Goal: Transaction & Acquisition: Purchase product/service

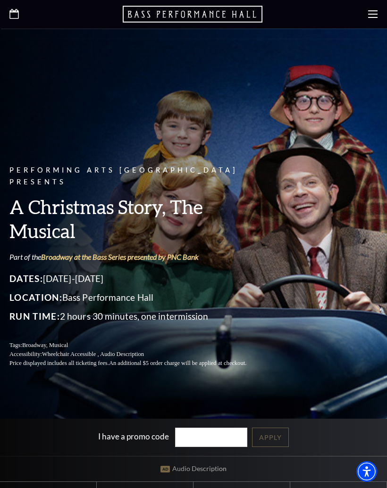
click at [364, 14] on div at bounding box center [193, 14] width 387 height 28
click at [377, 9] on div at bounding box center [193, 14] width 387 height 28
click at [372, 10] on icon at bounding box center [372, 13] width 9 height 9
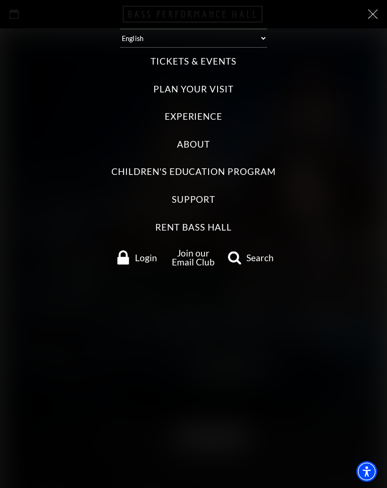
click at [371, 18] on icon at bounding box center [372, 13] width 9 height 9
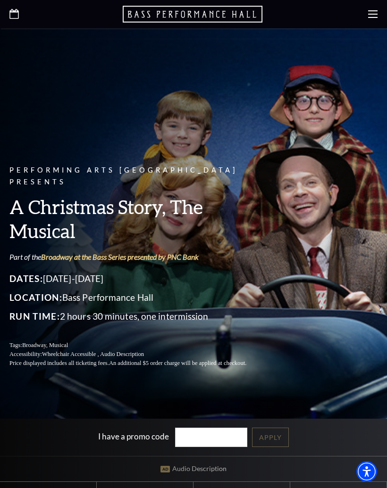
click at [368, 16] on icon at bounding box center [372, 13] width 9 height 9
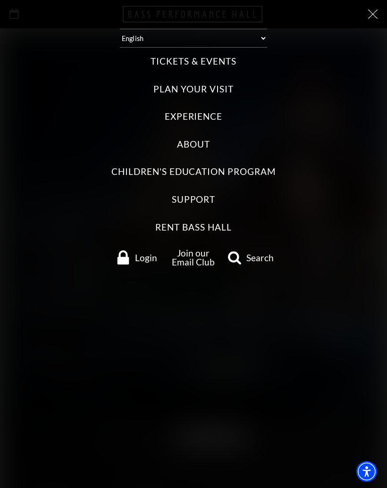
click at [227, 57] on label "Tickets & Events" at bounding box center [193, 61] width 85 height 13
click at [0, 0] on Events "Tickets & Events" at bounding box center [0, 0] width 0 height 0
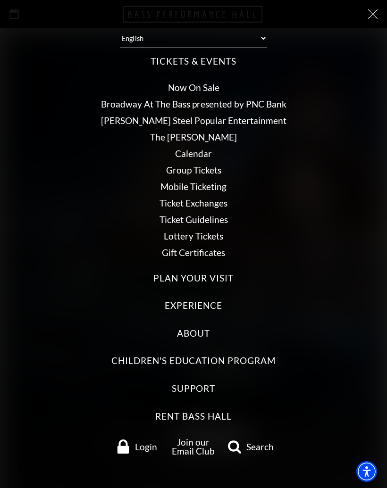
click at [269, 99] on link "Broadway At The Bass presented by PNC Bank" at bounding box center [193, 104] width 185 height 11
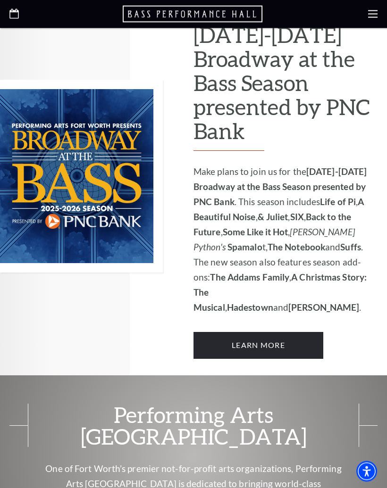
scroll to position [611, 0]
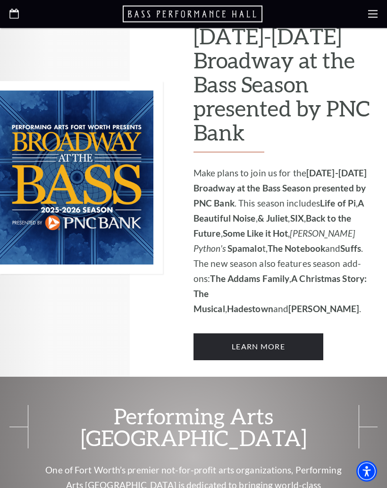
click at [294, 334] on link "Learn More" at bounding box center [258, 347] width 130 height 26
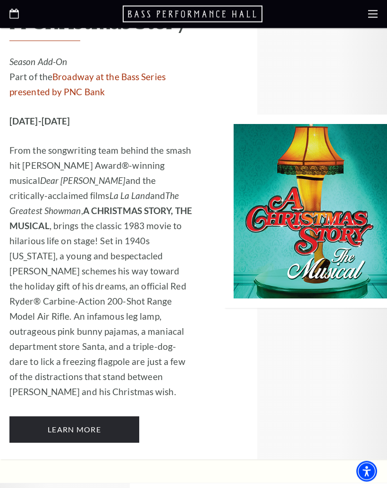
scroll to position [2933, 0]
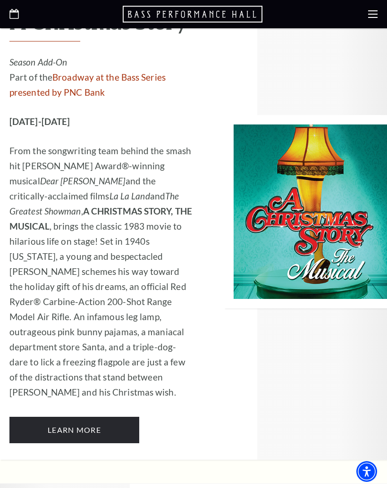
click at [98, 417] on link "Learn More" at bounding box center [74, 430] width 130 height 26
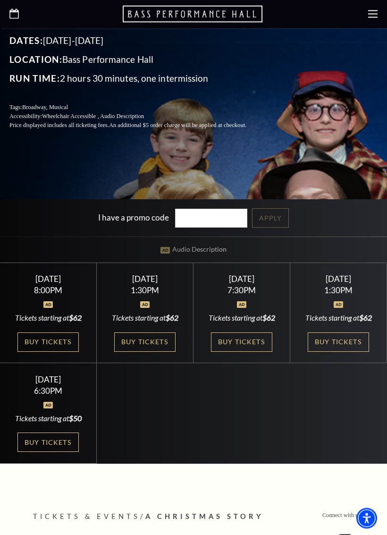
scroll to position [286, 0]
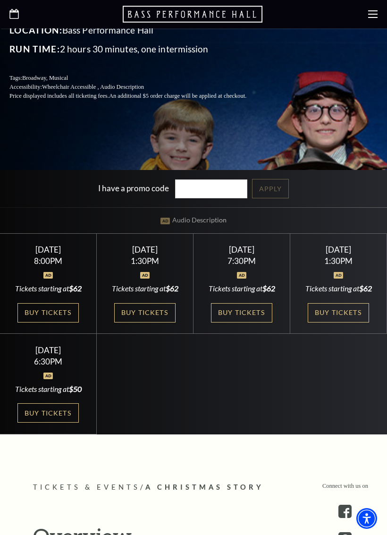
click at [343, 318] on link "Buy Tickets" at bounding box center [338, 312] width 61 height 19
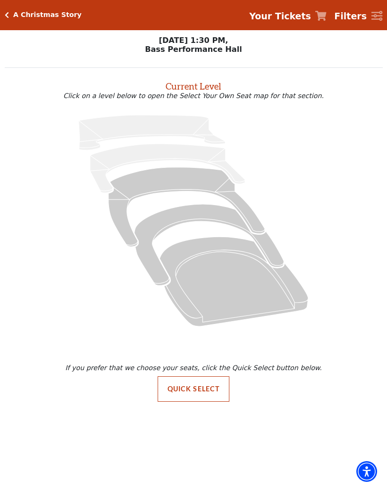
click at [8, 12] on icon "Click here to go back to filters" at bounding box center [7, 15] width 4 height 7
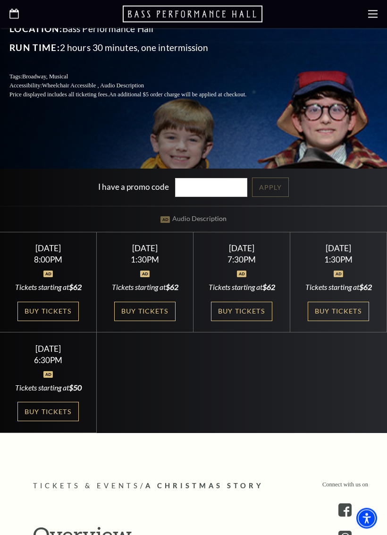
scroll to position [305, 0]
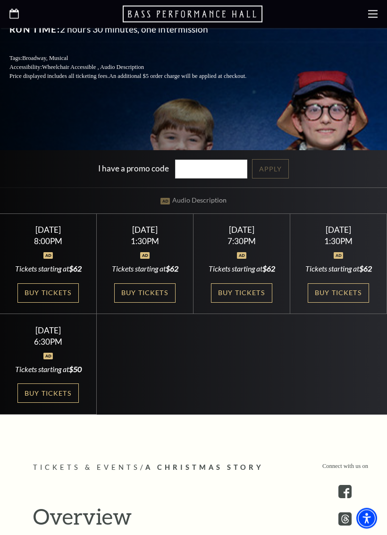
click at [154, 300] on link "Buy Tickets" at bounding box center [144, 293] width 61 height 19
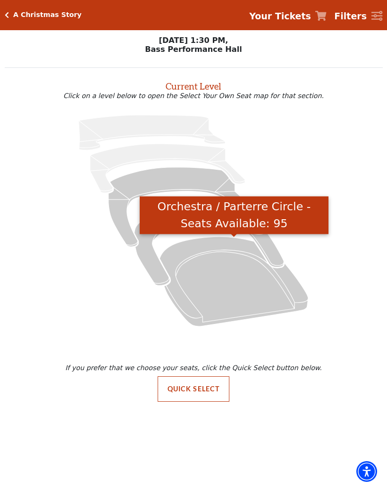
click at [218, 259] on icon "Orchestra / Parterre Circle - Seats Available: 95" at bounding box center [233, 282] width 149 height 90
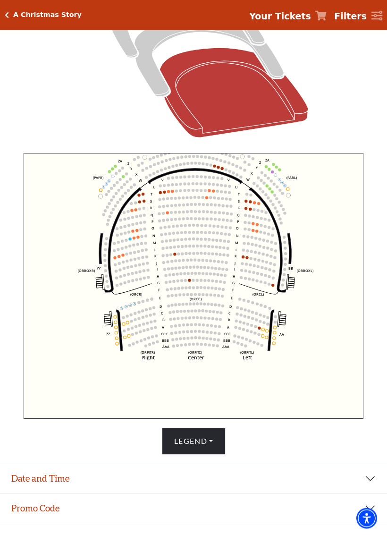
scroll to position [206, 0]
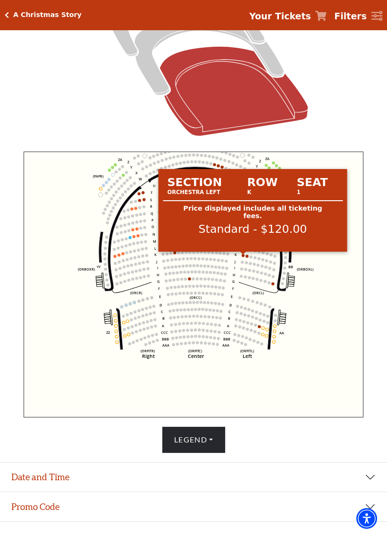
click at [243, 257] on circle at bounding box center [243, 255] width 3 height 3
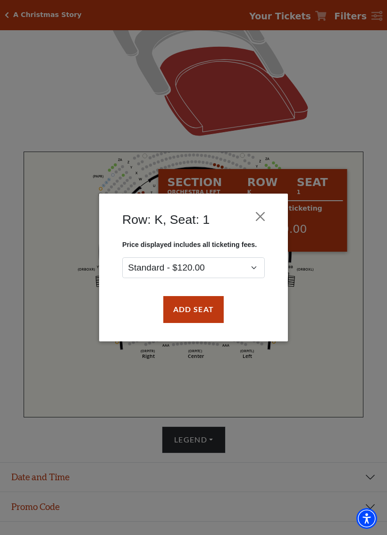
click at [264, 216] on button "Close" at bounding box center [260, 217] width 18 height 18
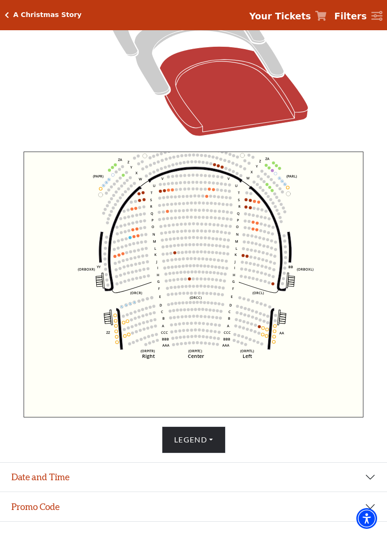
click at [281, 168] on icon "Left (ORPITL) Right (ORPITR) Center (ORPITC) ZZ AA YY BB ZA ZA (ORCL) (ORCR) (O…" at bounding box center [194, 284] width 340 height 266
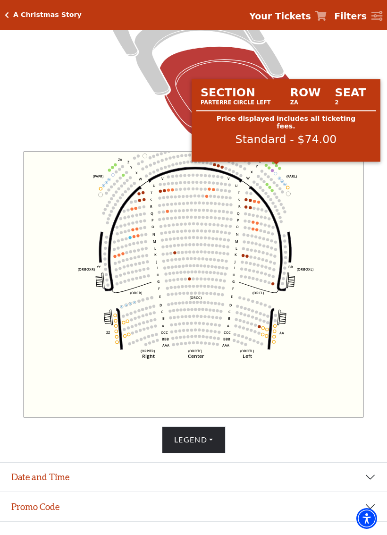
click at [277, 166] on div "Section Row Seat Parterre Circle Left ZA 2 Price displayed includes all ticketi…" at bounding box center [286, 120] width 189 height 90
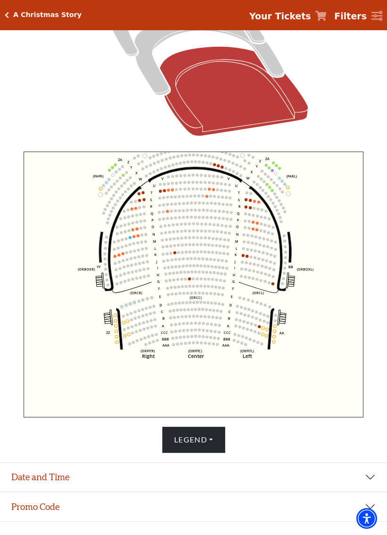
click at [279, 170] on circle at bounding box center [279, 168] width 3 height 3
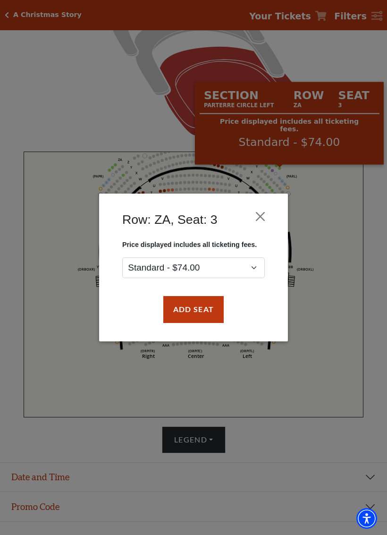
click at [339, 225] on div "Row: ZA, Seat: 3 Price displayed includes all ticketing fees. Standard - $74.00…" at bounding box center [193, 267] width 387 height 535
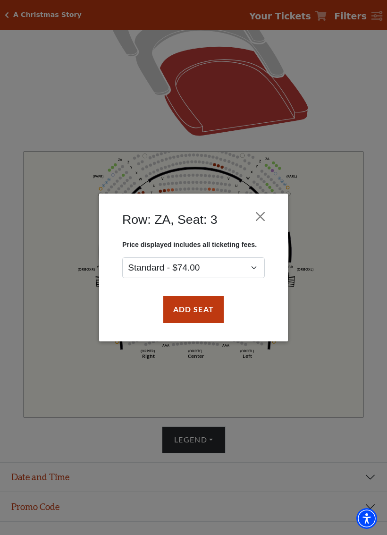
click at [260, 211] on button "Close" at bounding box center [260, 217] width 18 height 18
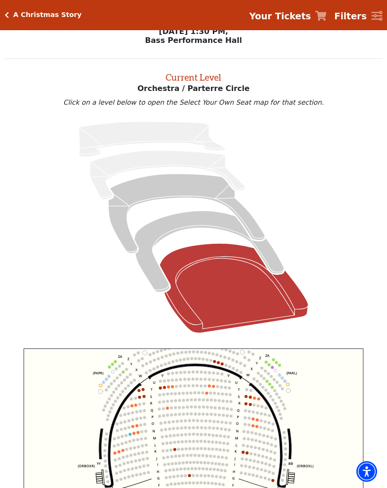
scroll to position [0, 0]
